Goal: Information Seeking & Learning: Learn about a topic

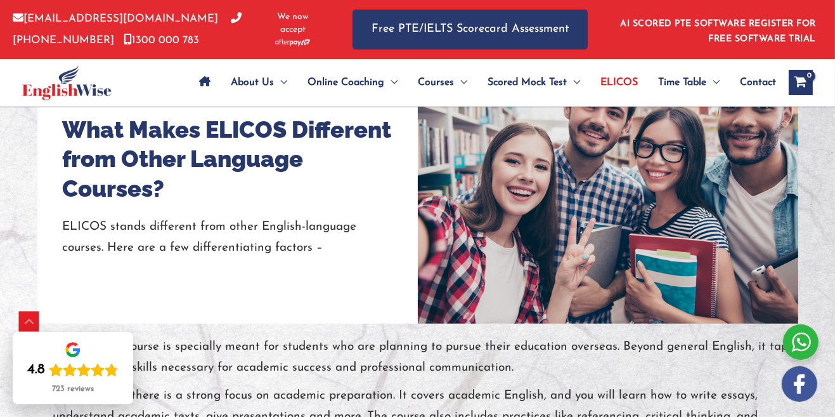
scroll to position [936, 0]
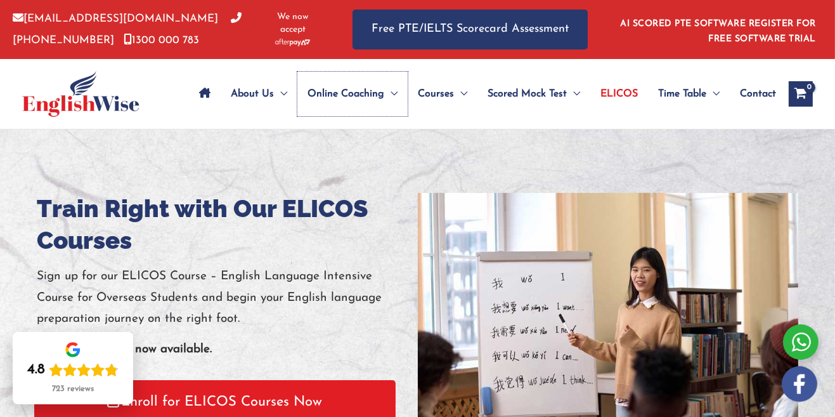
click at [368, 103] on span "Online Coaching" at bounding box center [345, 94] width 77 height 44
click at [437, 96] on span "Courses" at bounding box center [436, 94] width 36 height 44
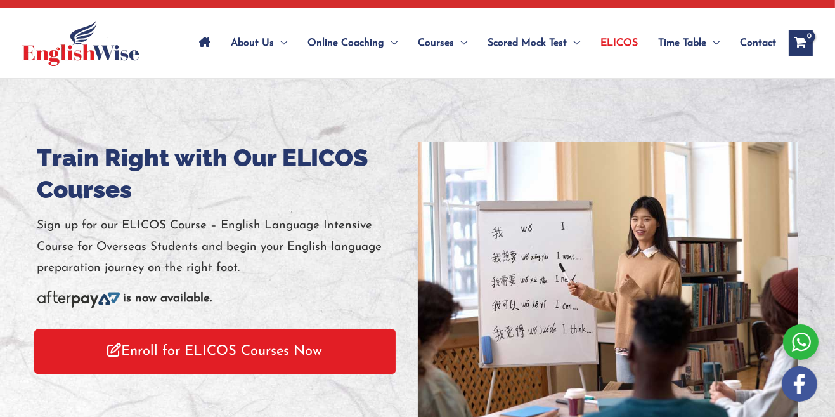
scroll to position [96, 0]
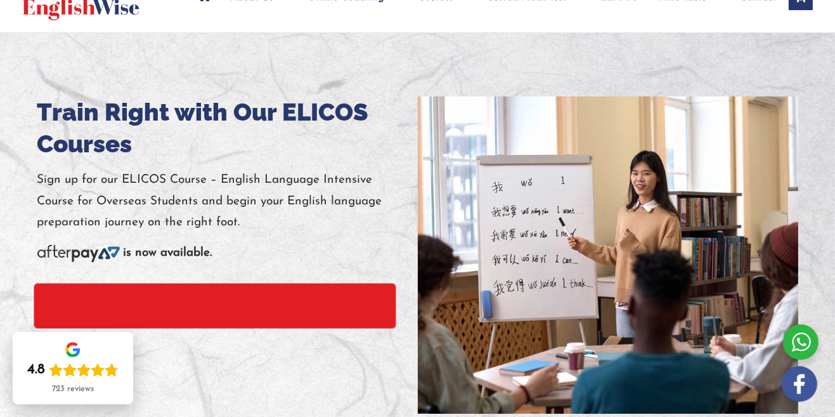
click at [273, 307] on link "Enroll for ELICOS Courses Now" at bounding box center [214, 305] width 361 height 44
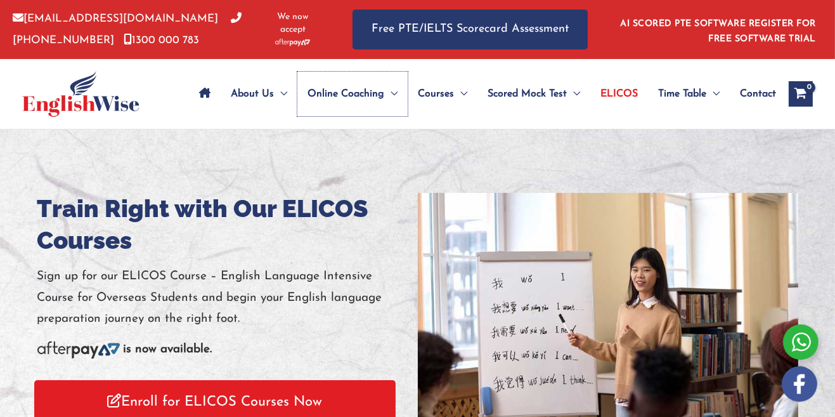
click at [351, 98] on span "Online Coaching" at bounding box center [345, 94] width 77 height 44
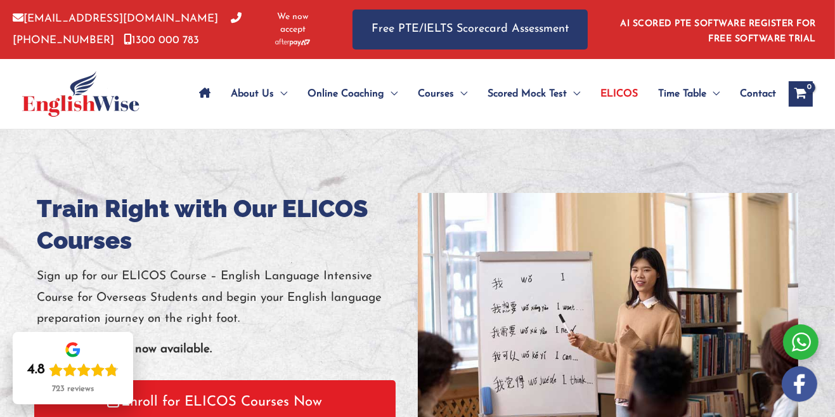
click at [498, 170] on div at bounding box center [417, 351] width 835 height 444
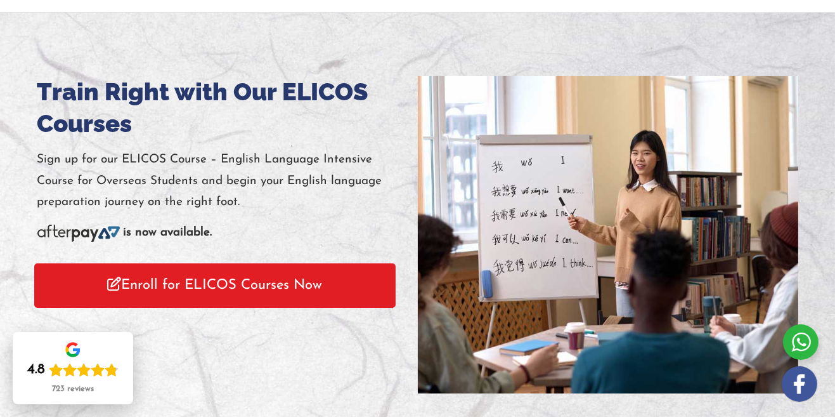
scroll to position [117, 0]
click at [323, 289] on link "Enroll for ELICOS Courses Now" at bounding box center [214, 285] width 361 height 44
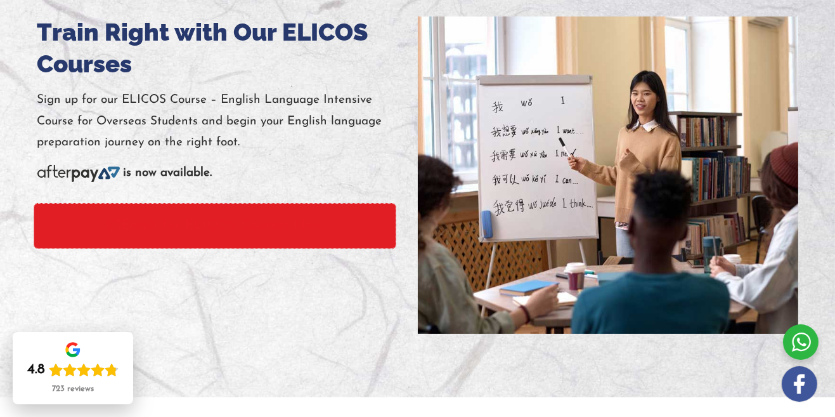
scroll to position [176, 0]
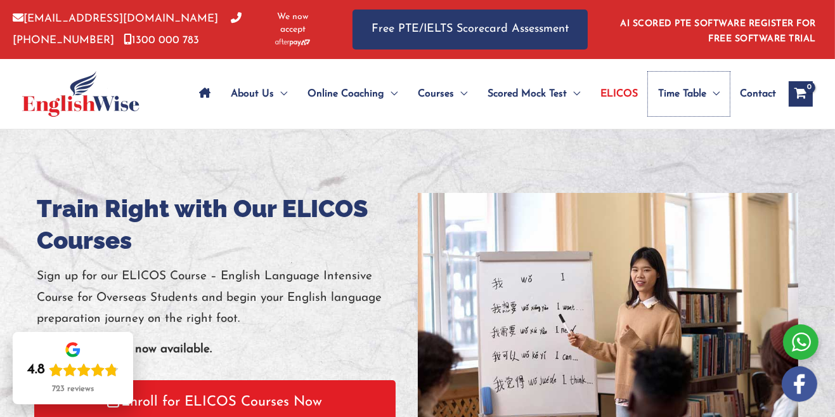
click at [680, 100] on span "Time Table" at bounding box center [682, 94] width 48 height 44
click at [344, 91] on span "Online Coaching" at bounding box center [345, 94] width 77 height 44
click at [439, 100] on span "Courses" at bounding box center [436, 94] width 36 height 44
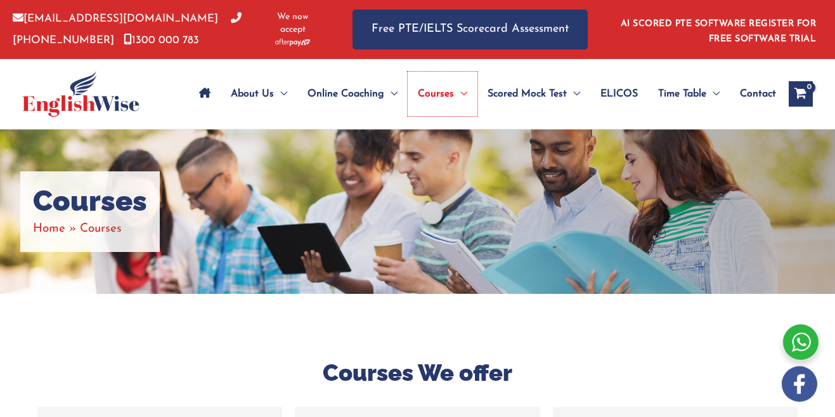
click at [442, 98] on span "Courses" at bounding box center [436, 94] width 36 height 44
click at [366, 103] on span "Online Coaching" at bounding box center [345, 94] width 77 height 44
click at [463, 84] on span "Menu Toggle" at bounding box center [460, 94] width 13 height 44
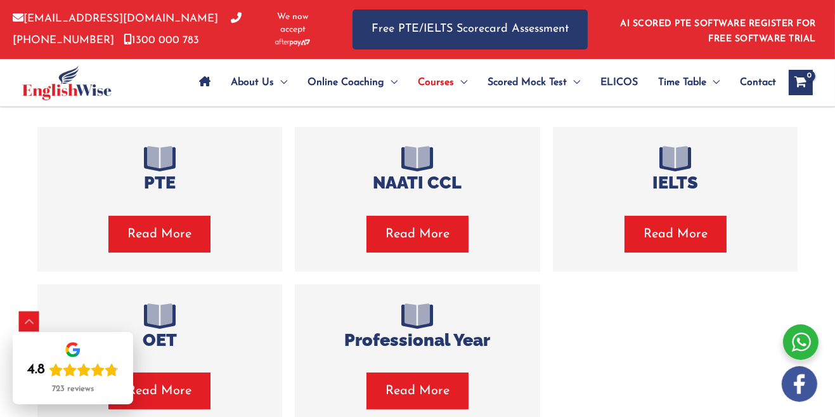
scroll to position [340, 0]
